Goal: Use online tool/utility: Utilize a website feature to perform a specific function

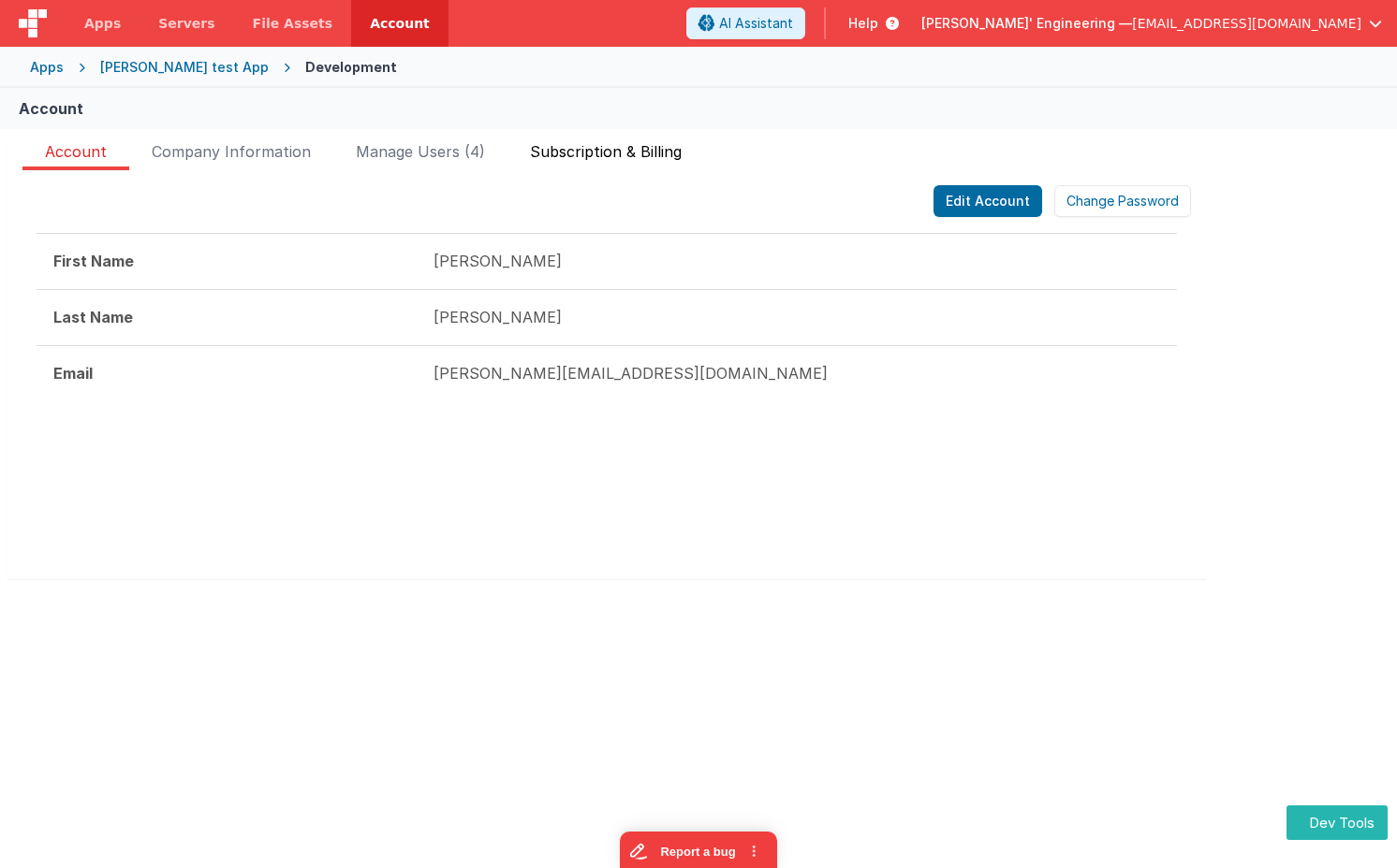
click at [629, 151] on span "Subscription & Billing" at bounding box center [605, 155] width 151 height 30
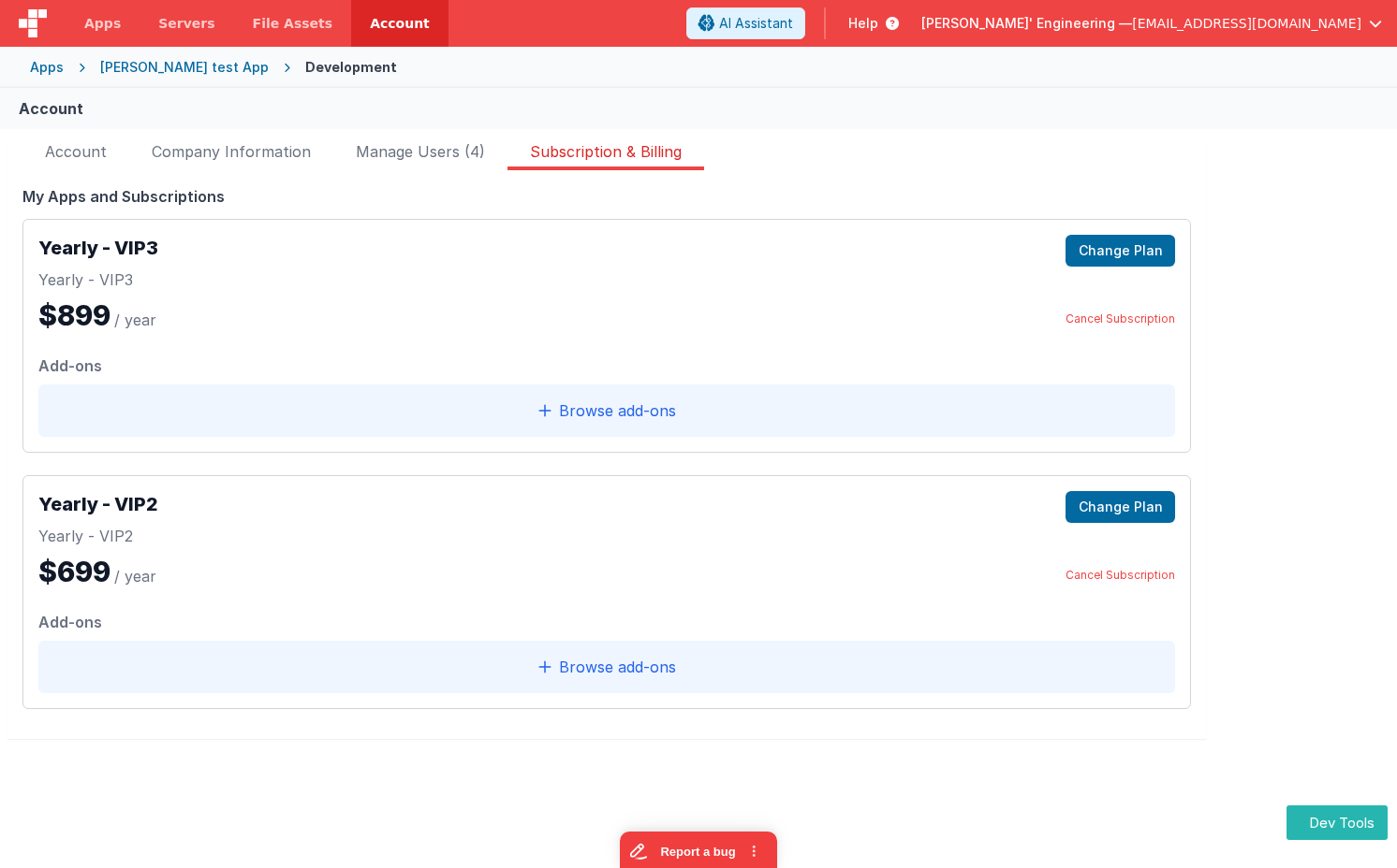
click at [1364, 721] on div "FakeApp One Starter Plan Change plan Last payment [DATE] Next payment [DATE] Am…" at bounding box center [698, 450] width 1397 height 644
click at [1331, 827] on button "Dev Tools" at bounding box center [1337, 822] width 101 height 35
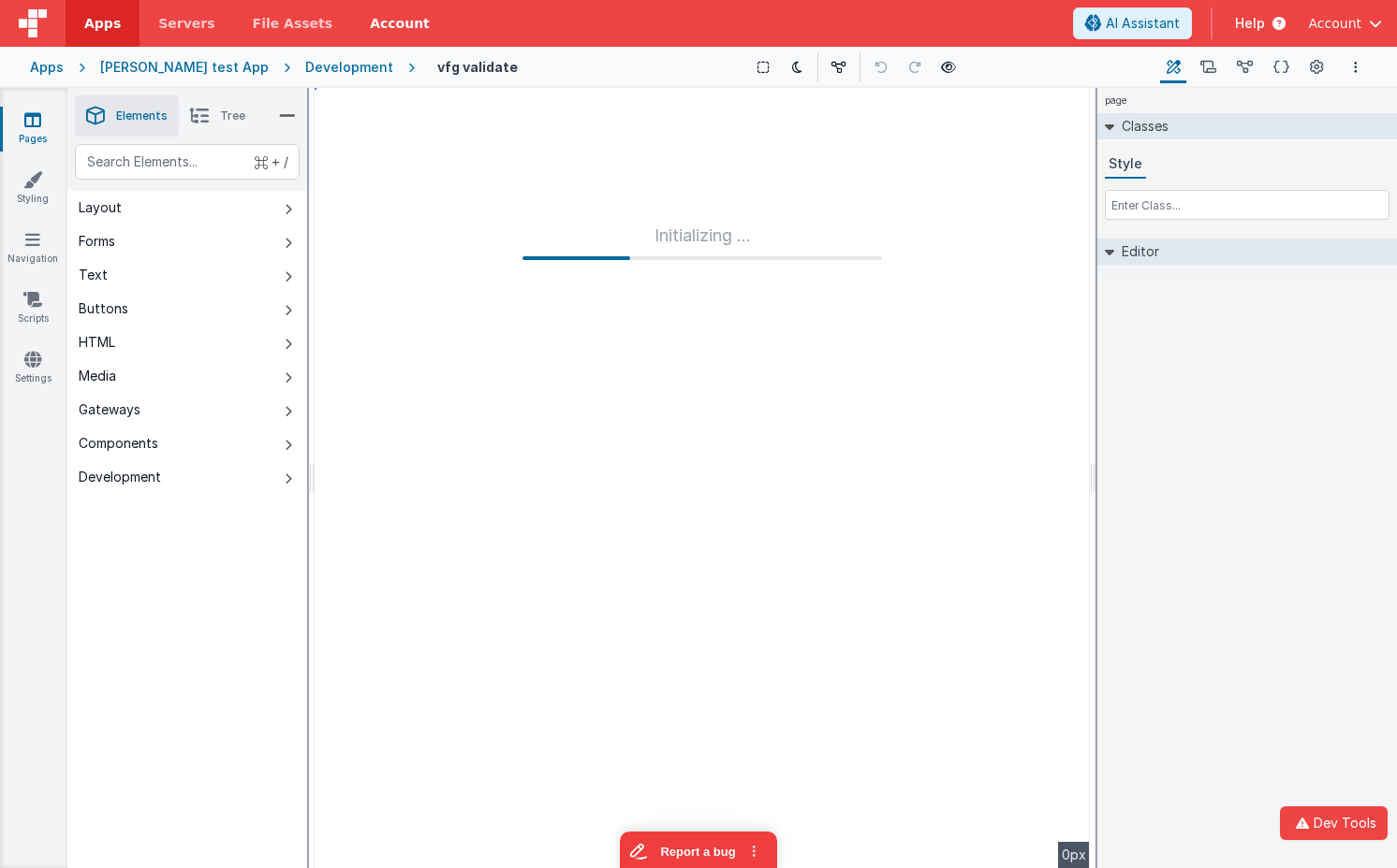
click at [378, 29] on link "Account" at bounding box center [400, 23] width 97 height 47
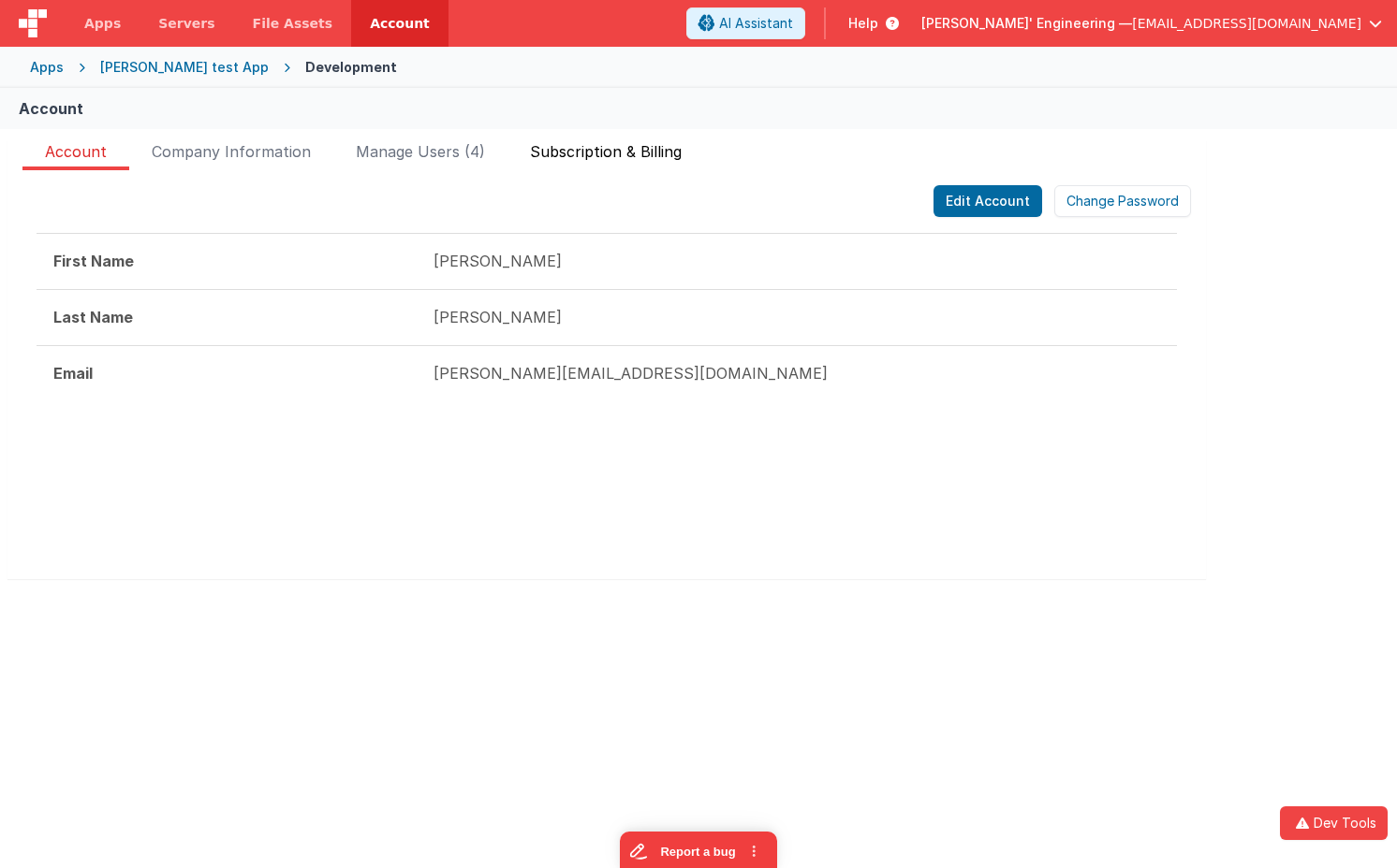
click at [643, 159] on span "Subscription & Billing" at bounding box center [605, 155] width 151 height 30
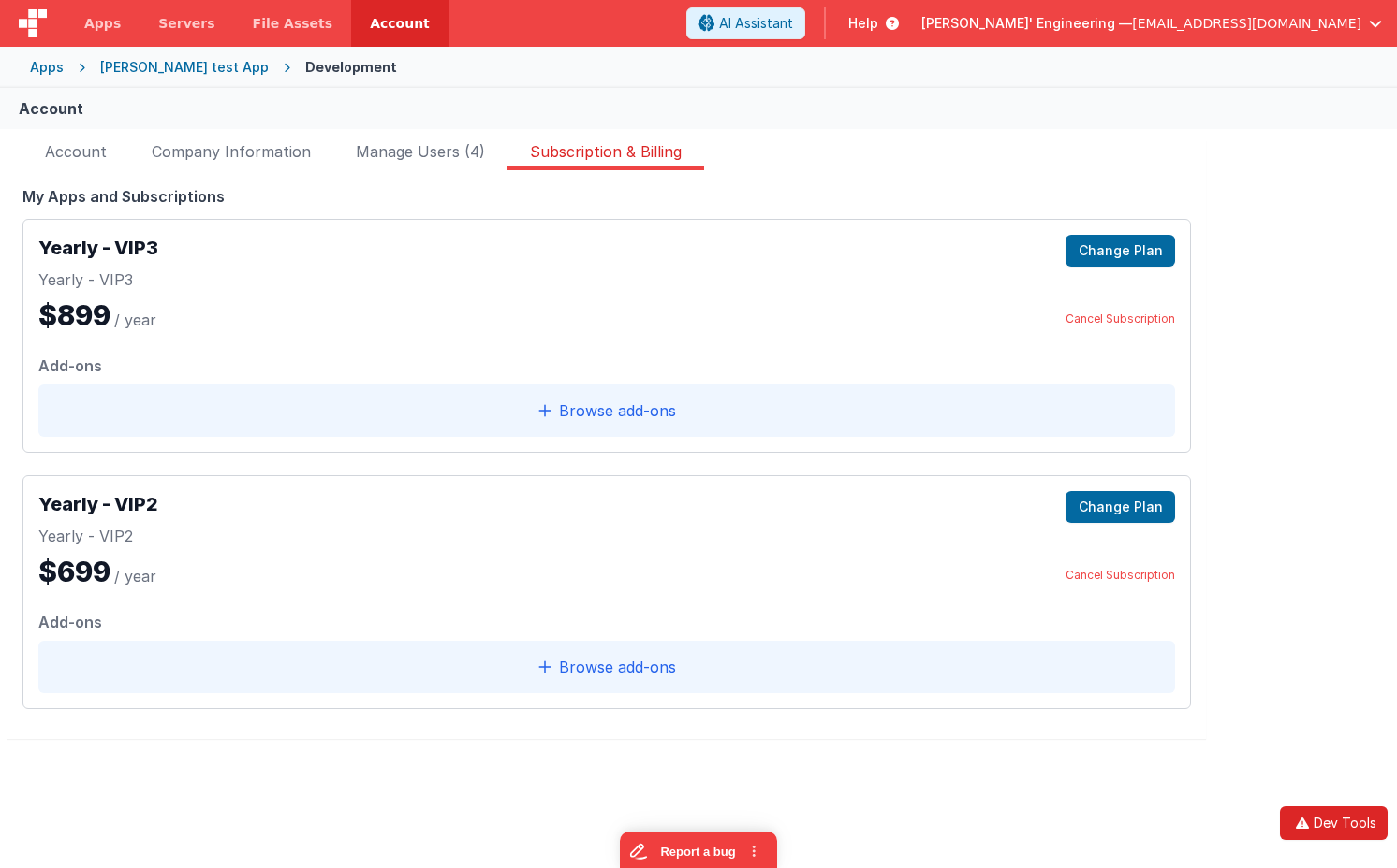
click at [1316, 820] on button "Dev Tools" at bounding box center [1334, 823] width 108 height 34
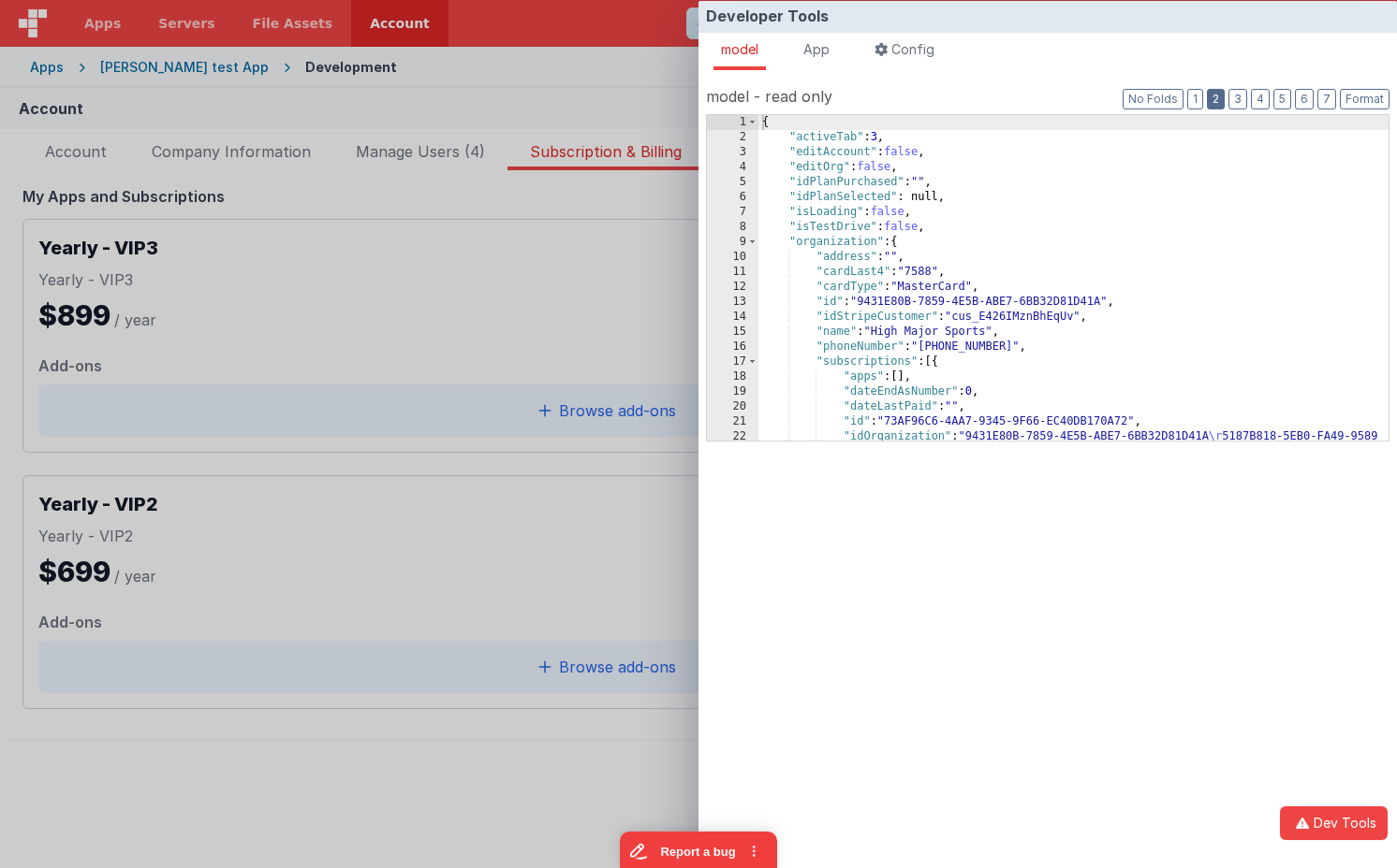
click at [1220, 95] on button "2" at bounding box center [1216, 99] width 18 height 21
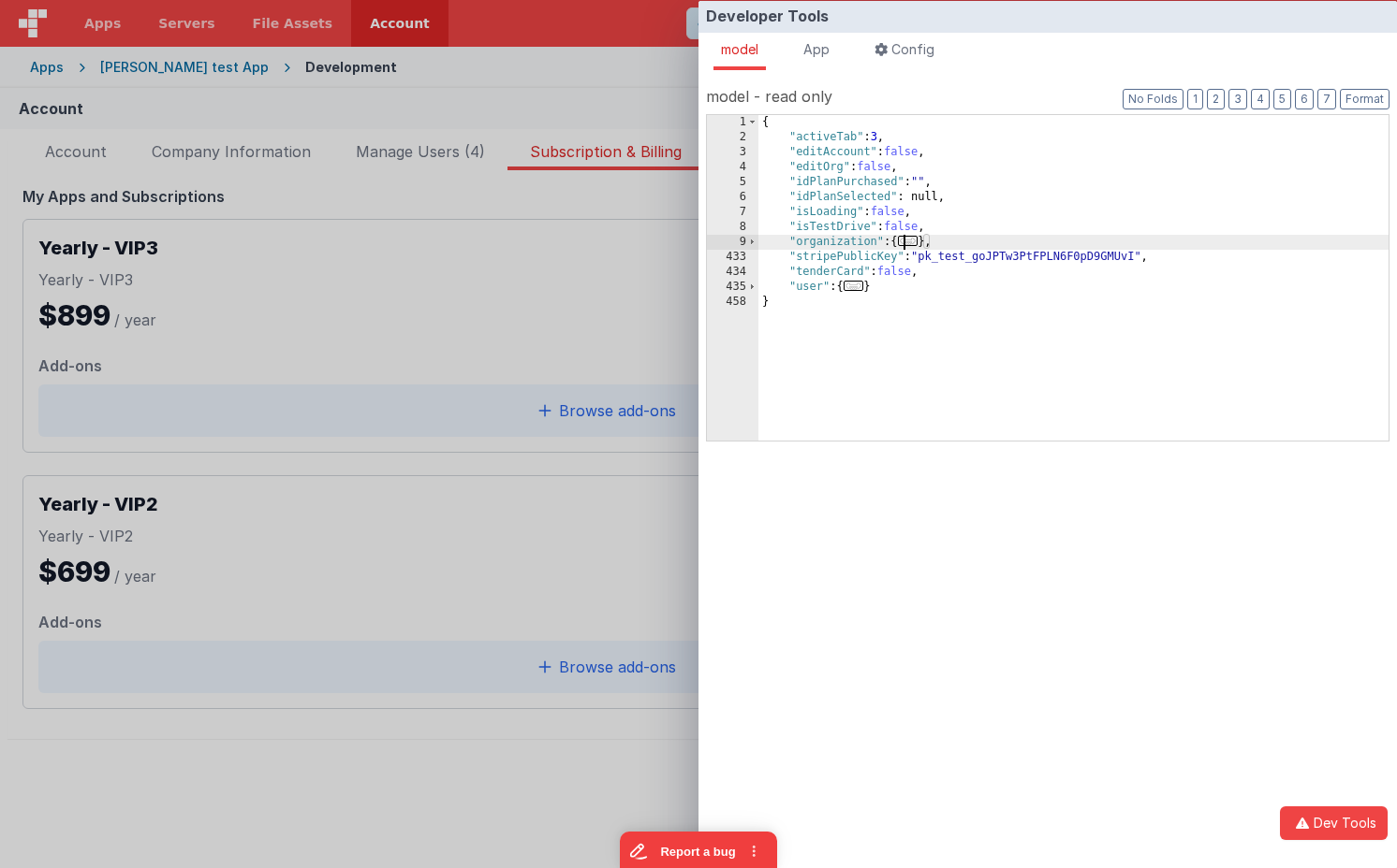
click at [912, 241] on span "..." at bounding box center [908, 241] width 21 height 10
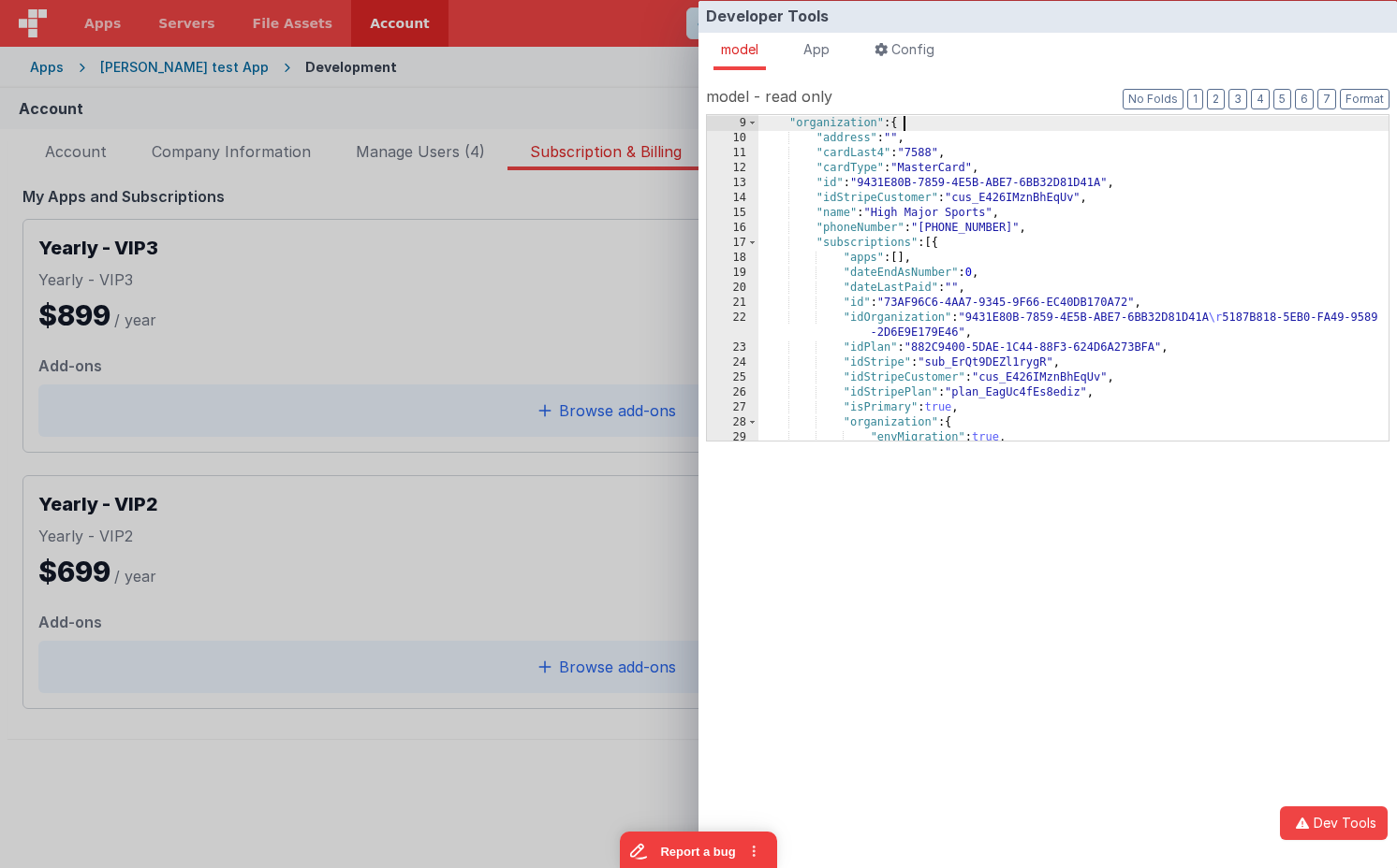
scroll to position [119, 0]
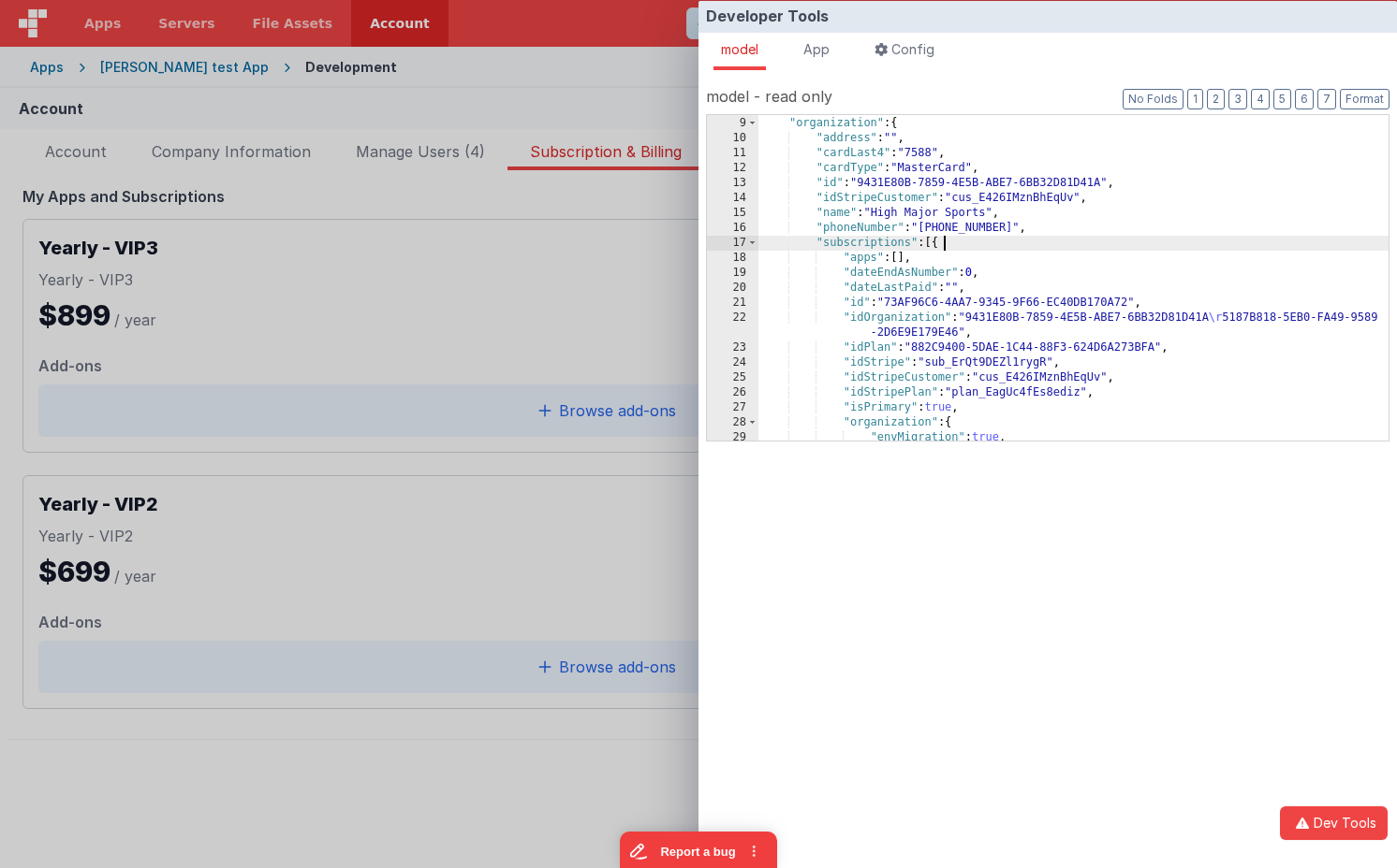
click at [949, 249] on div ""isTestDrive" : false , "organization" : { "address" : "" , "cardLast4" : "7588…" at bounding box center [1073, 278] width 630 height 355
drag, startPoint x: 894, startPoint y: 254, endPoint x: 845, endPoint y: 255, distance: 49.0
click at [845, 255] on div ""isTestDrive" : false , "organization" : { "address" : "" , "cardLast4" : "7588…" at bounding box center [1073, 278] width 630 height 355
click at [749, 425] on span at bounding box center [752, 423] width 10 height 15
click at [925, 262] on div ""isTestDrive" : false , "organization" : { "address" : "" , "cardLast4" : "7588…" at bounding box center [1073, 278] width 630 height 355
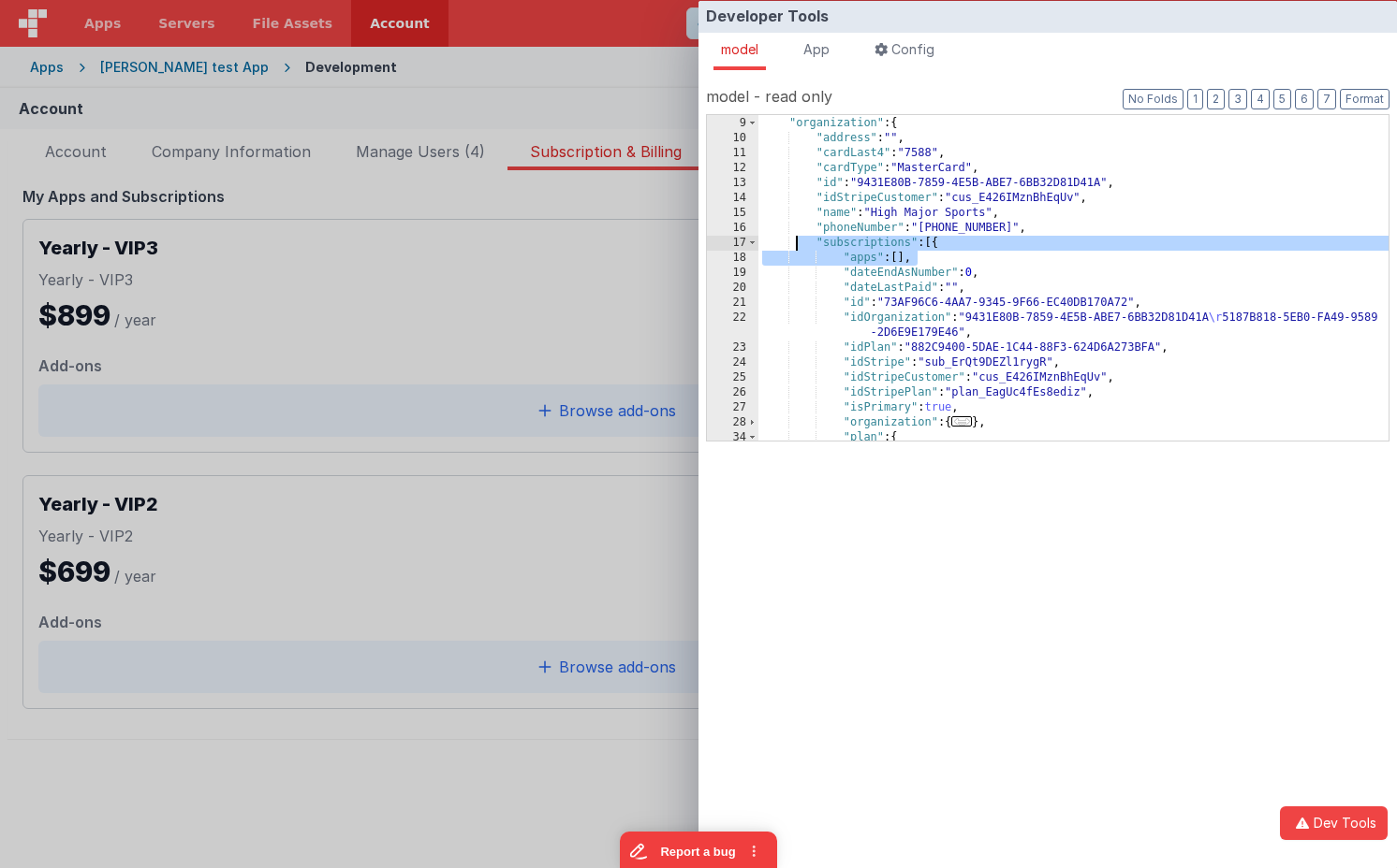
click at [795, 249] on div ""isTestDrive" : false , "organization" : { "address" : "" , "cardLast4" : "7588…" at bounding box center [1073, 278] width 630 height 355
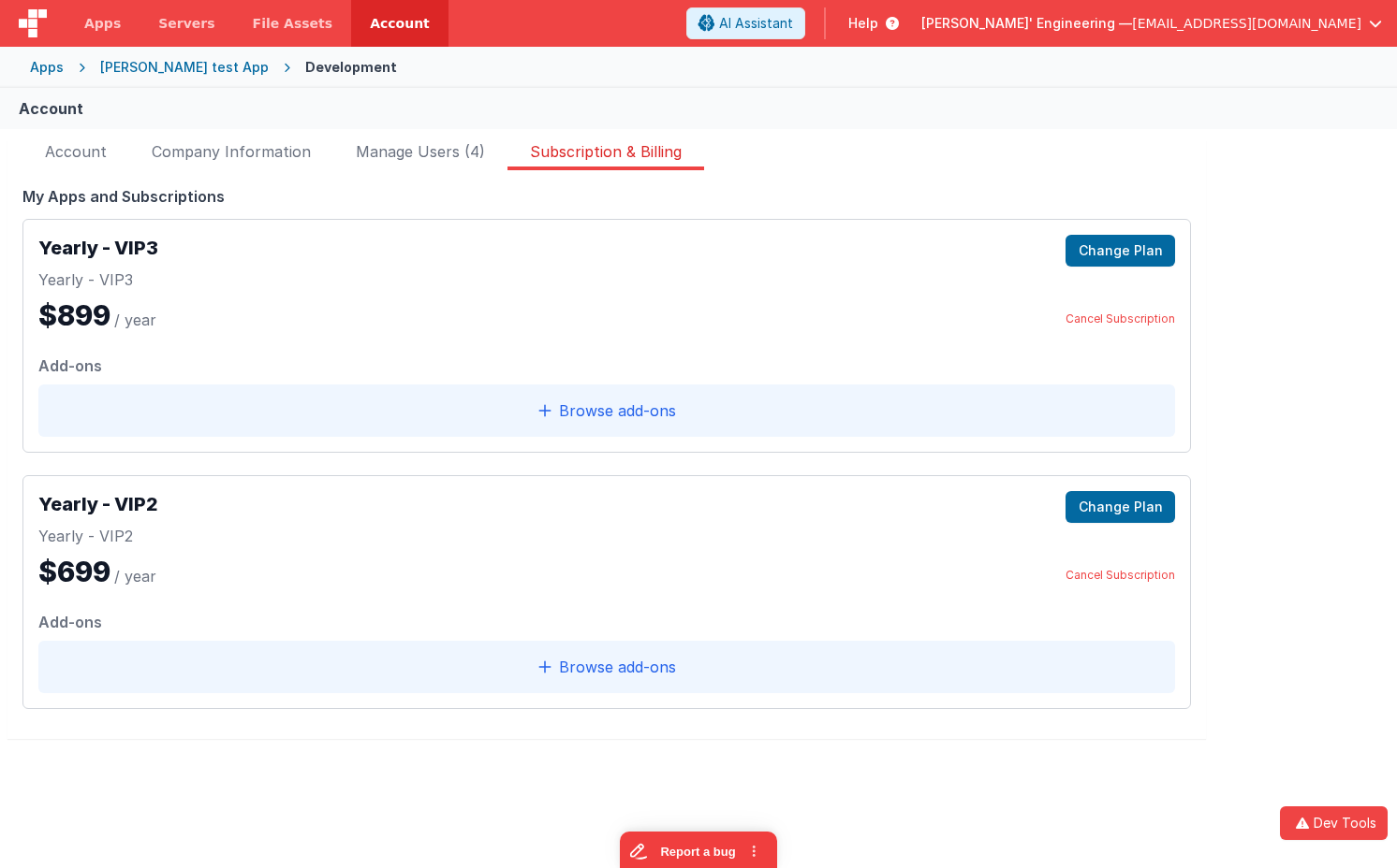
click at [626, 306] on div "Developer Tools model App Params Log (5) Misc Windows Config model - read only …" at bounding box center [698, 434] width 1397 height 868
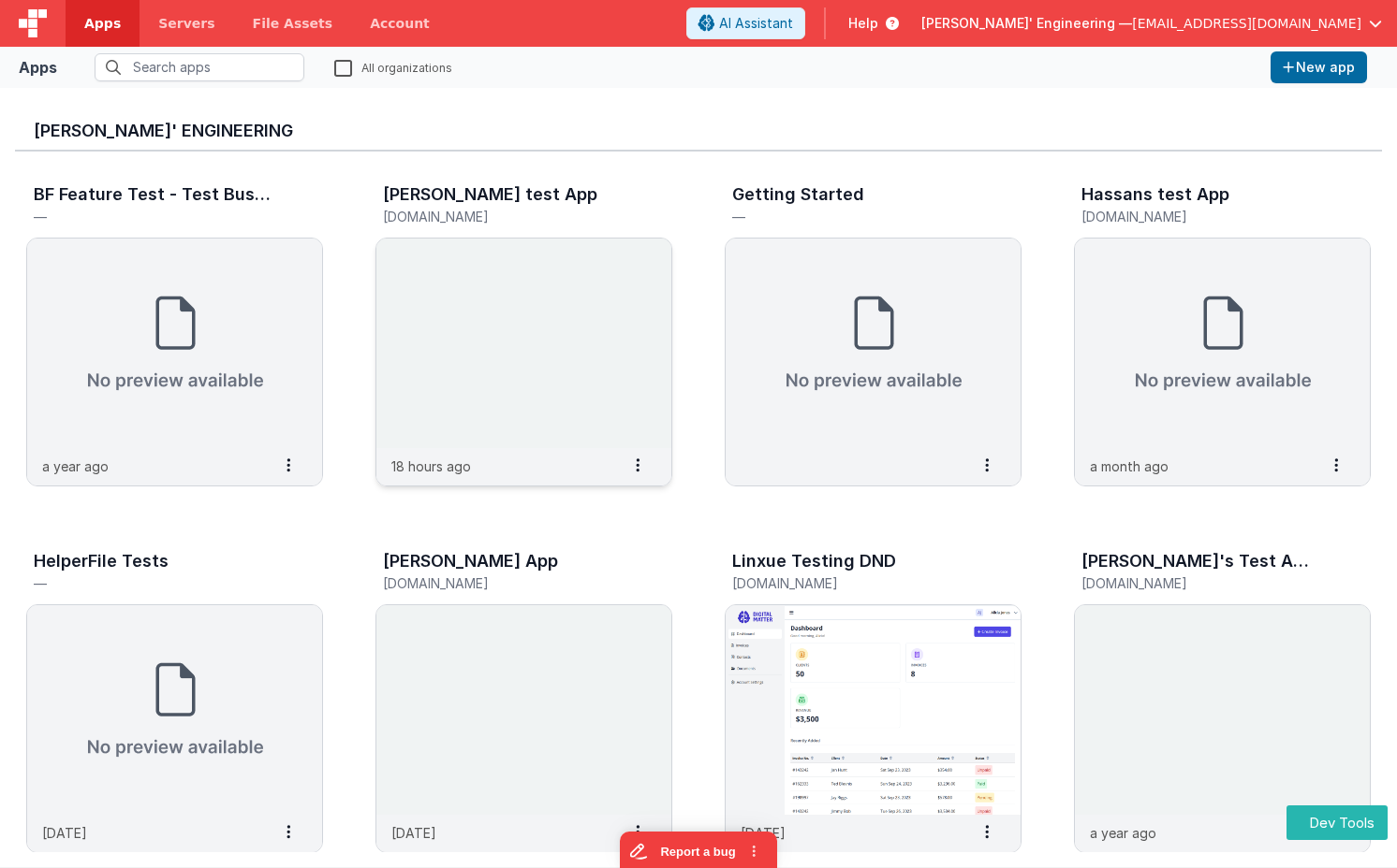
click at [495, 294] on img at bounding box center [524, 343] width 295 height 210
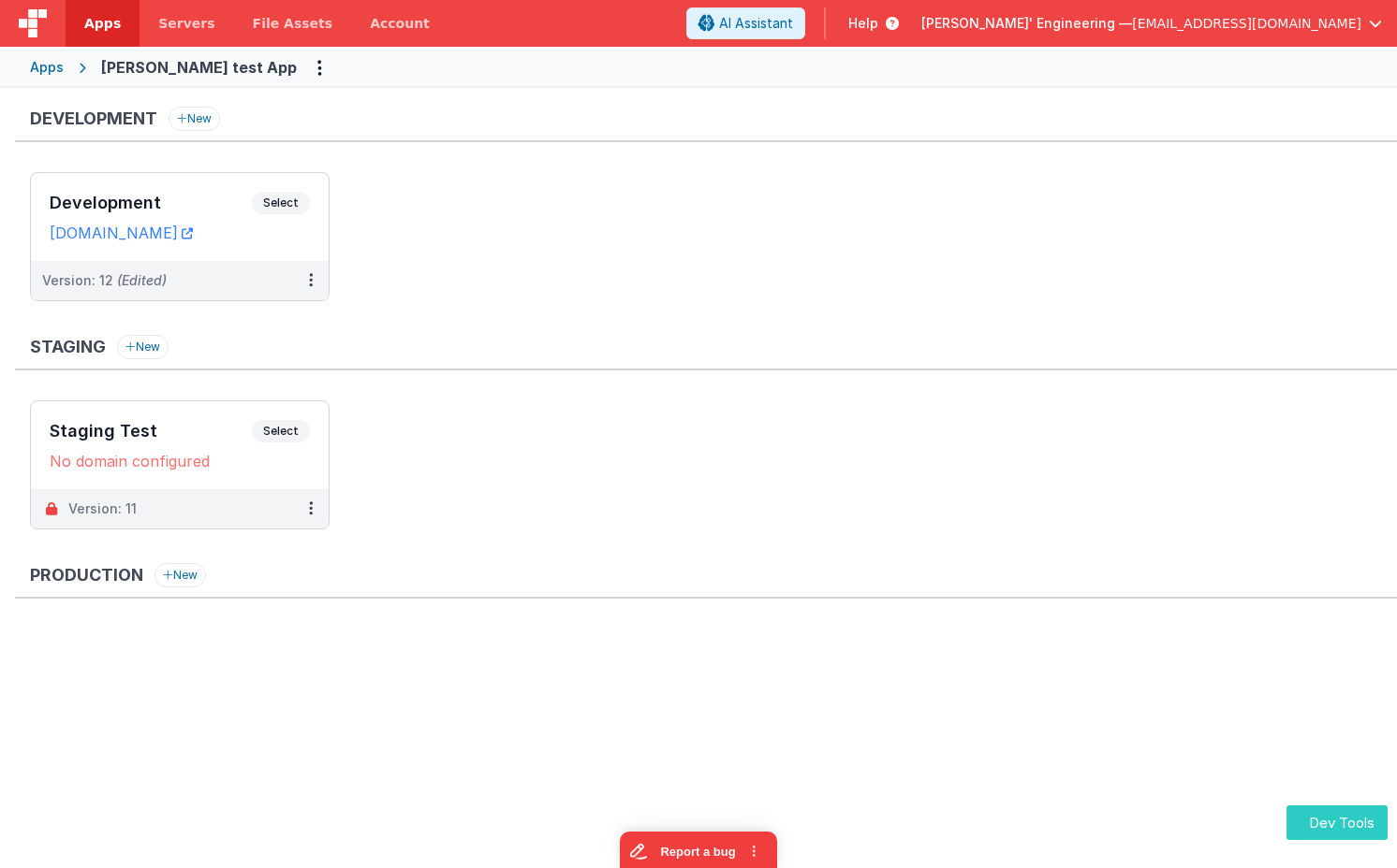
click at [1333, 827] on button "Dev Tools" at bounding box center [1337, 822] width 101 height 35
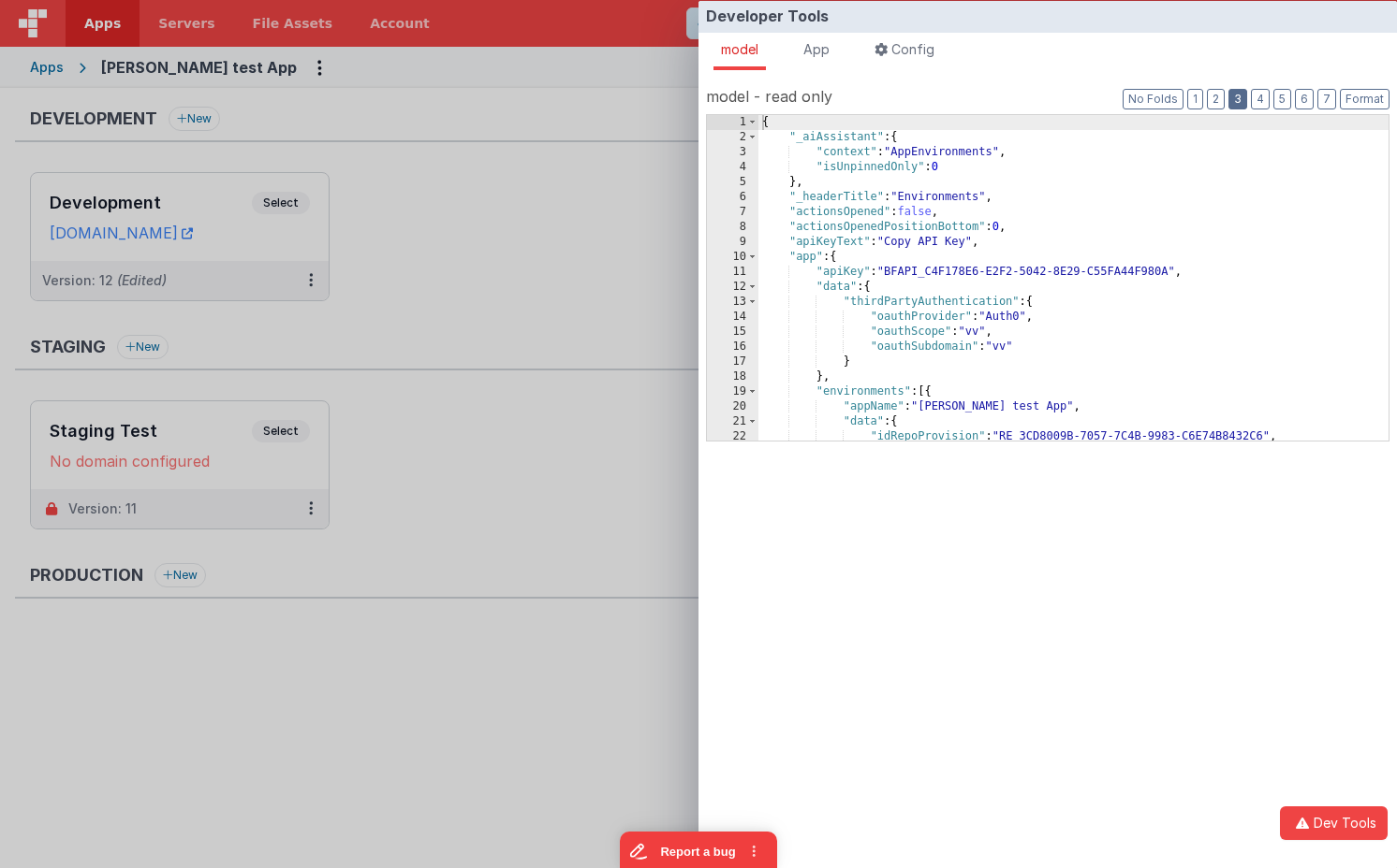
click at [1237, 98] on button "3" at bounding box center [1238, 99] width 19 height 21
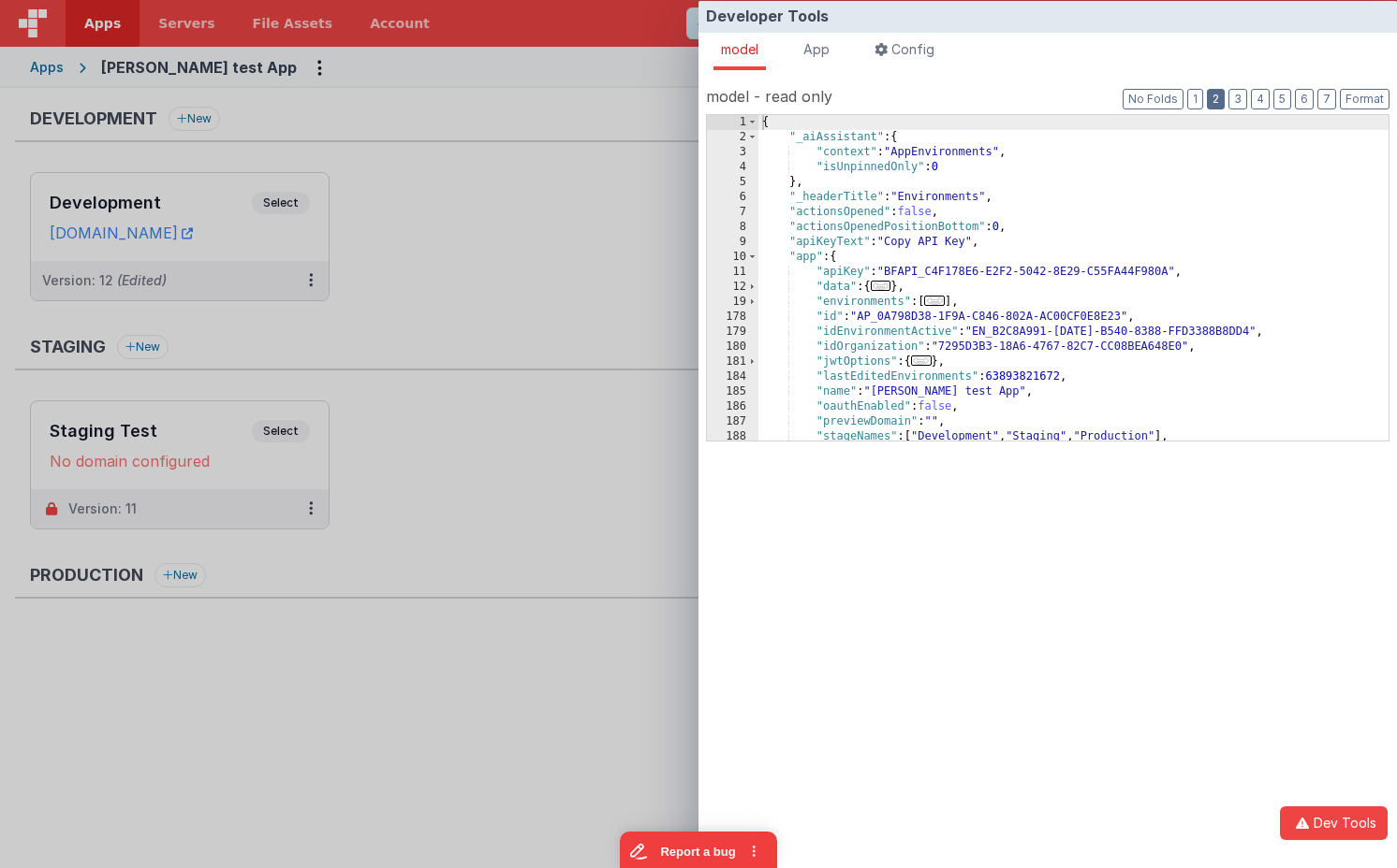
click at [1219, 98] on button "2" at bounding box center [1216, 99] width 18 height 21
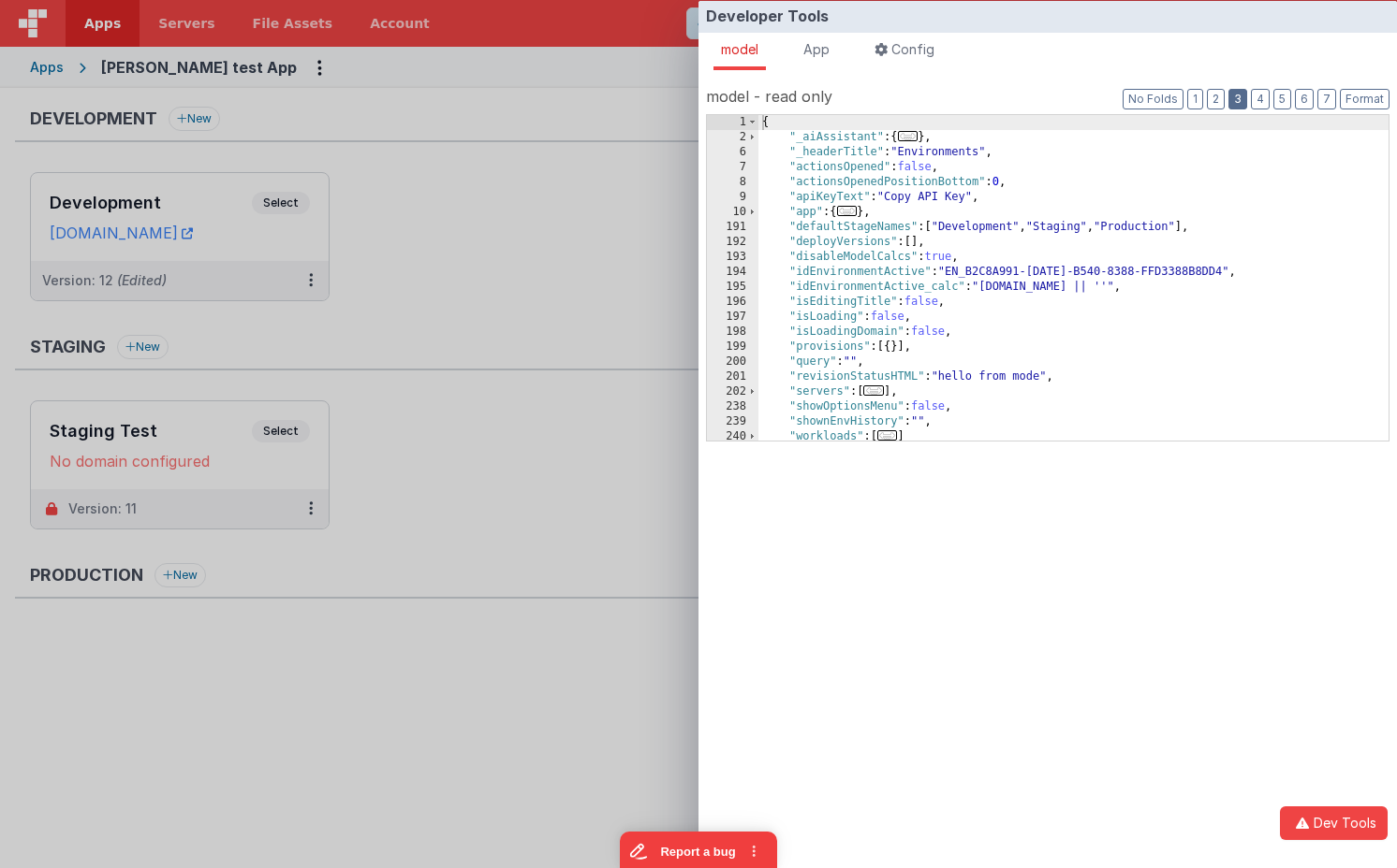
drag, startPoint x: 1241, startPoint y: 94, endPoint x: 1151, endPoint y: 158, distance: 110.4
click at [1241, 95] on button "3" at bounding box center [1238, 99] width 19 height 21
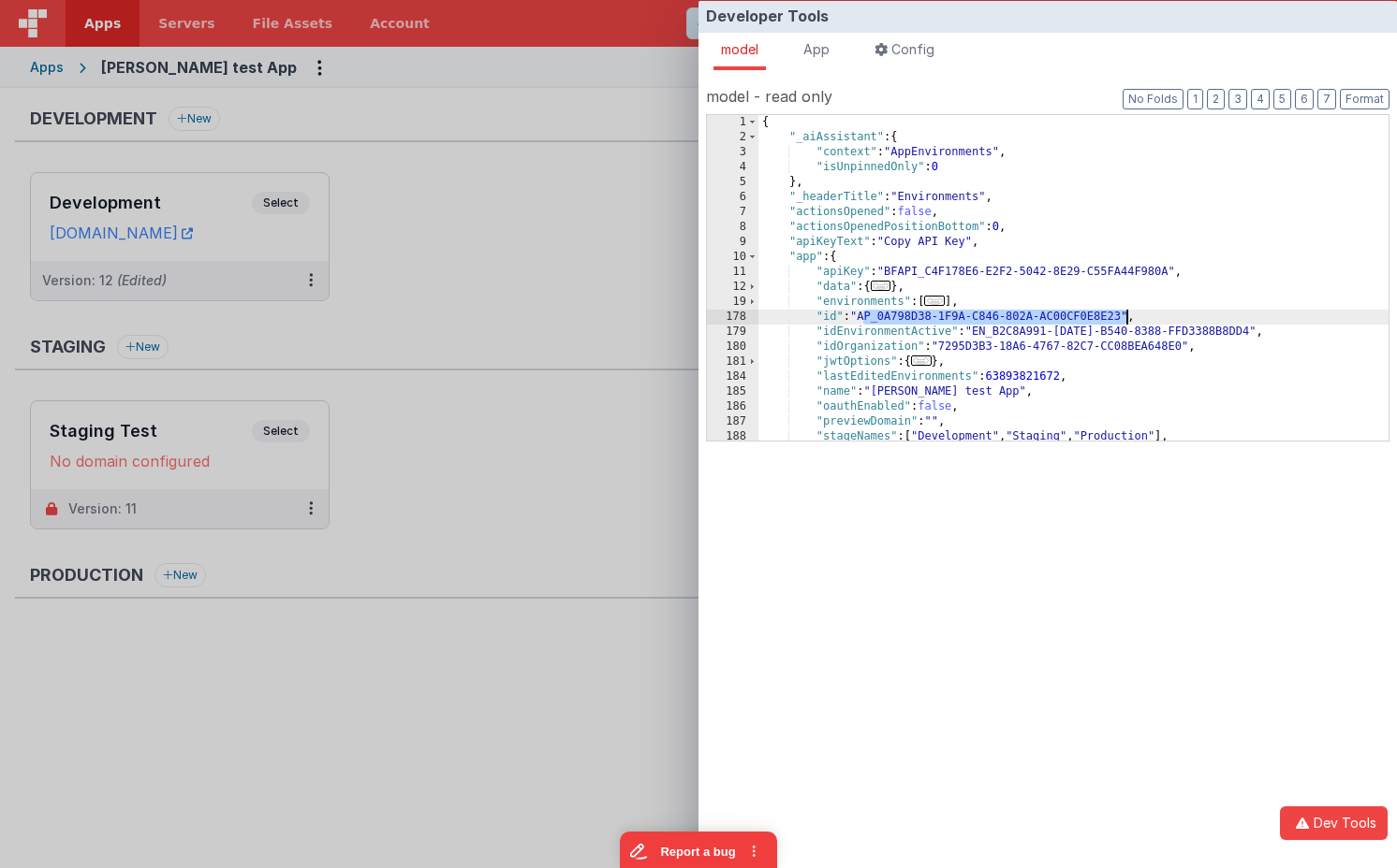
drag, startPoint x: 869, startPoint y: 318, endPoint x: 1128, endPoint y: 313, distance: 259.0
click at [1128, 313] on div "{ "_aiAssistant" : { "context" : "AppEnvironments" , "isUnpinnedOnly" : 0 } , "…" at bounding box center [1073, 300] width 630 height 370
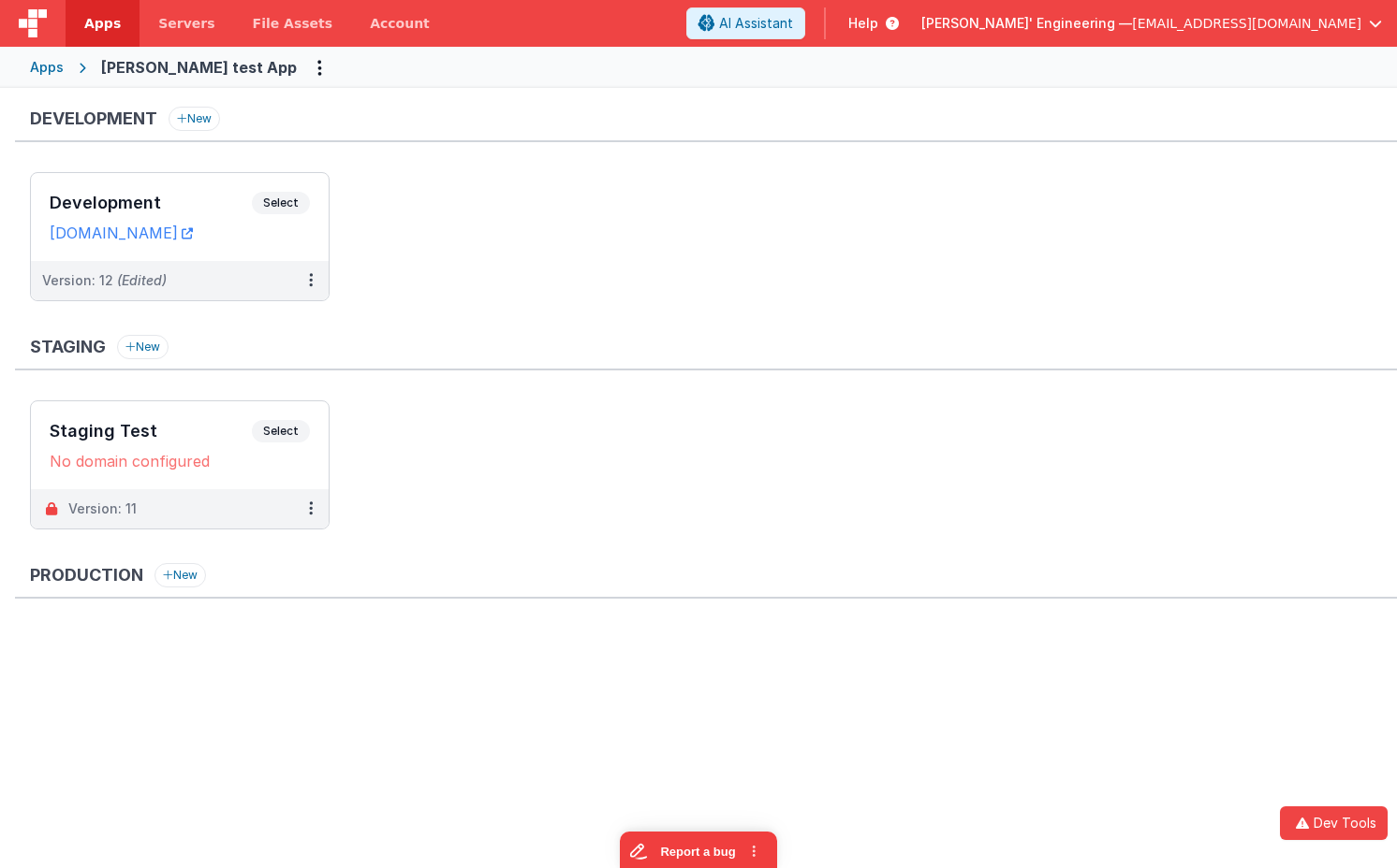
drag, startPoint x: 412, startPoint y: 125, endPoint x: 262, endPoint y: 107, distance: 151.1
click at [411, 125] on div "Developer Tools model App Params Log (1) Misc Windows Config model - read only …" at bounding box center [698, 434] width 1397 height 868
drag, startPoint x: 1326, startPoint y: 821, endPoint x: 1325, endPoint y: 813, distance: 8.1
click at [1326, 821] on button "Dev Tools" at bounding box center [1334, 823] width 108 height 34
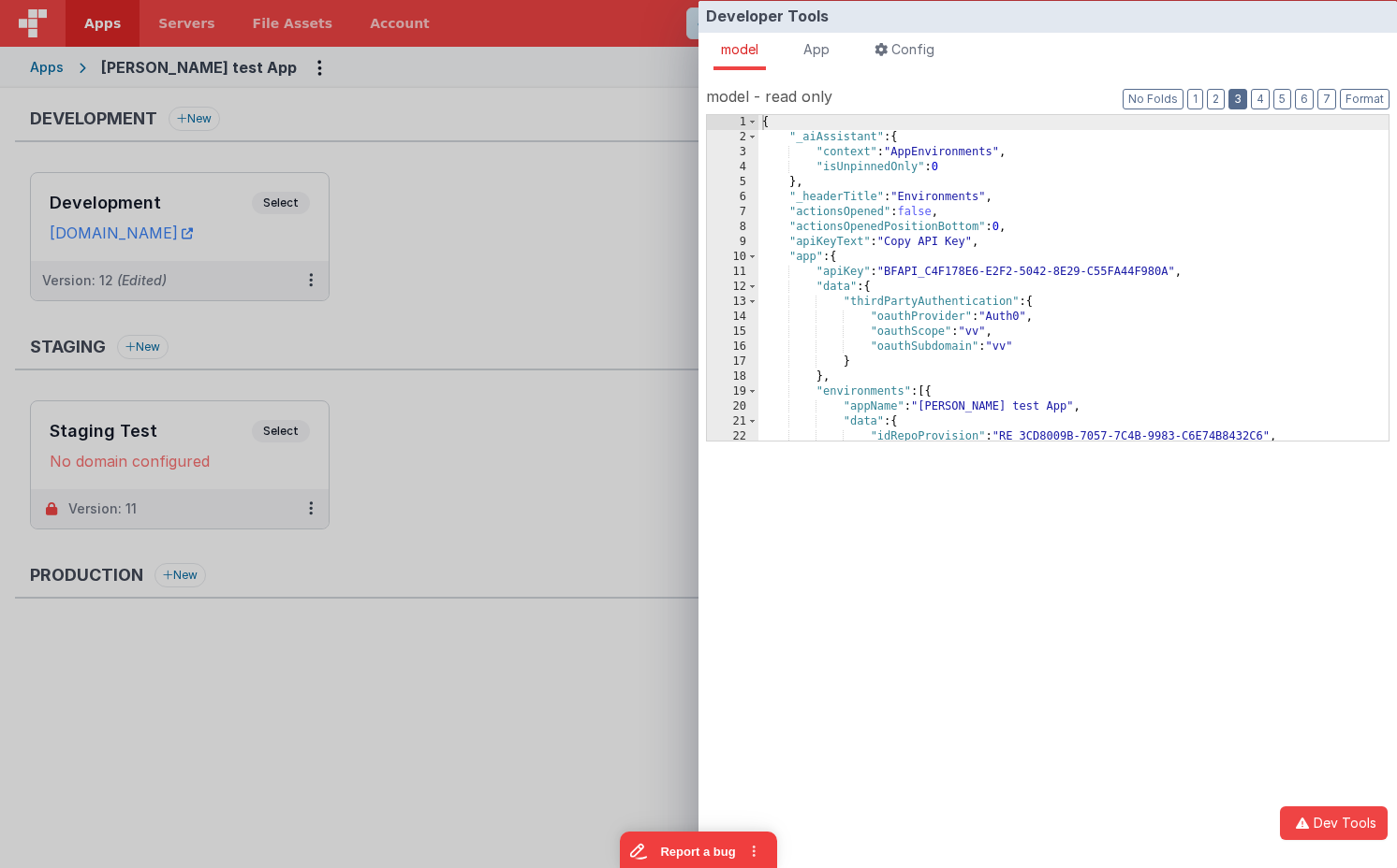
click at [1235, 98] on button "3" at bounding box center [1238, 99] width 19 height 21
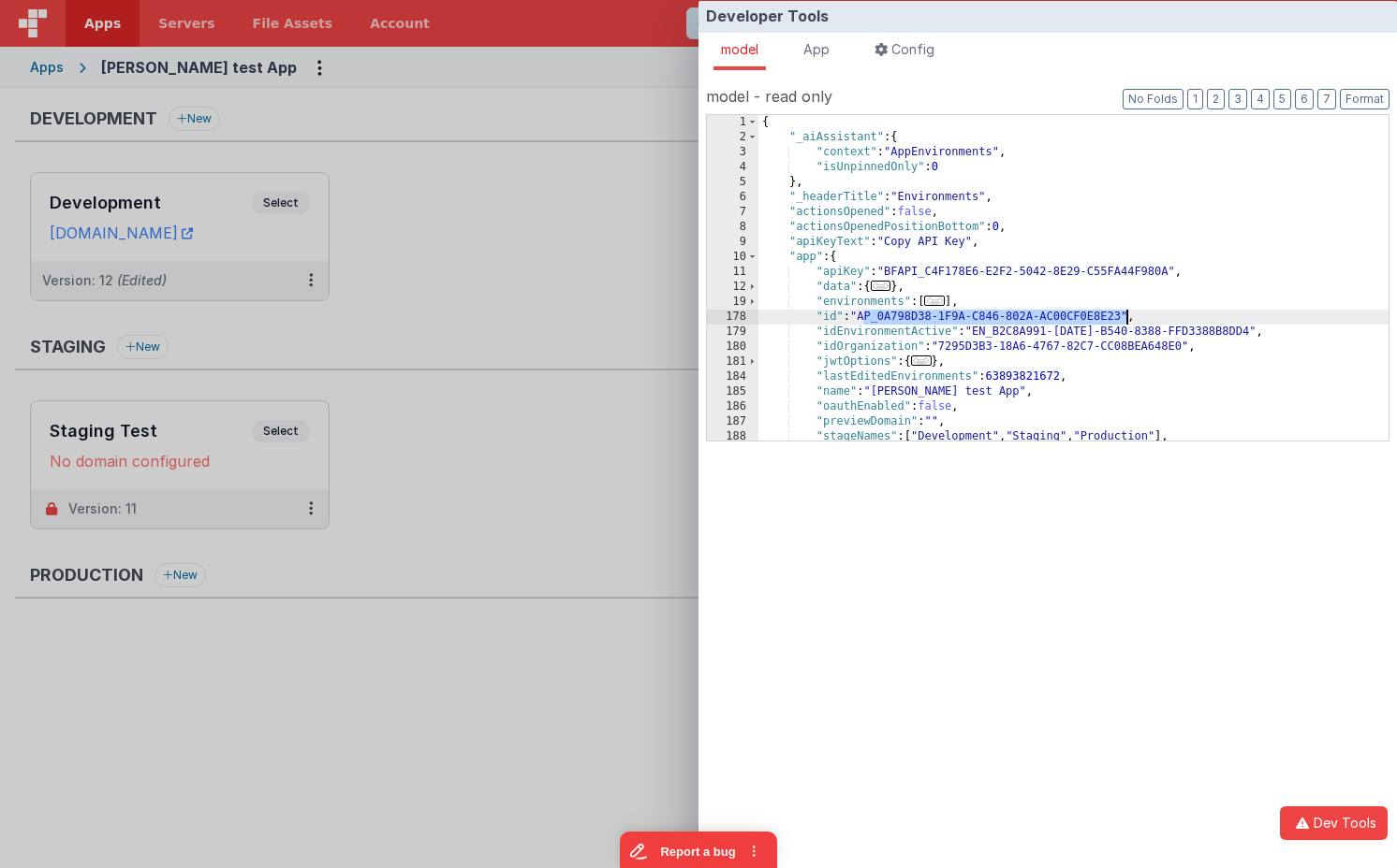
drag, startPoint x: 871, startPoint y: 316, endPoint x: 1127, endPoint y: 313, distance: 256.0
click at [1126, 313] on div "{ "_aiAssistant" : { "context" : "AppEnvironments" , "isUnpinnedOnly" : 0 } , "…" at bounding box center [1073, 300] width 630 height 370
drag, startPoint x: 367, startPoint y: 505, endPoint x: 454, endPoint y: 512, distance: 87.3
click at [371, 506] on div "Developer Tools model App Params Log (2) Misc Windows Config model - read only …" at bounding box center [698, 434] width 1397 height 868
